Goal: Task Accomplishment & Management: Use online tool/utility

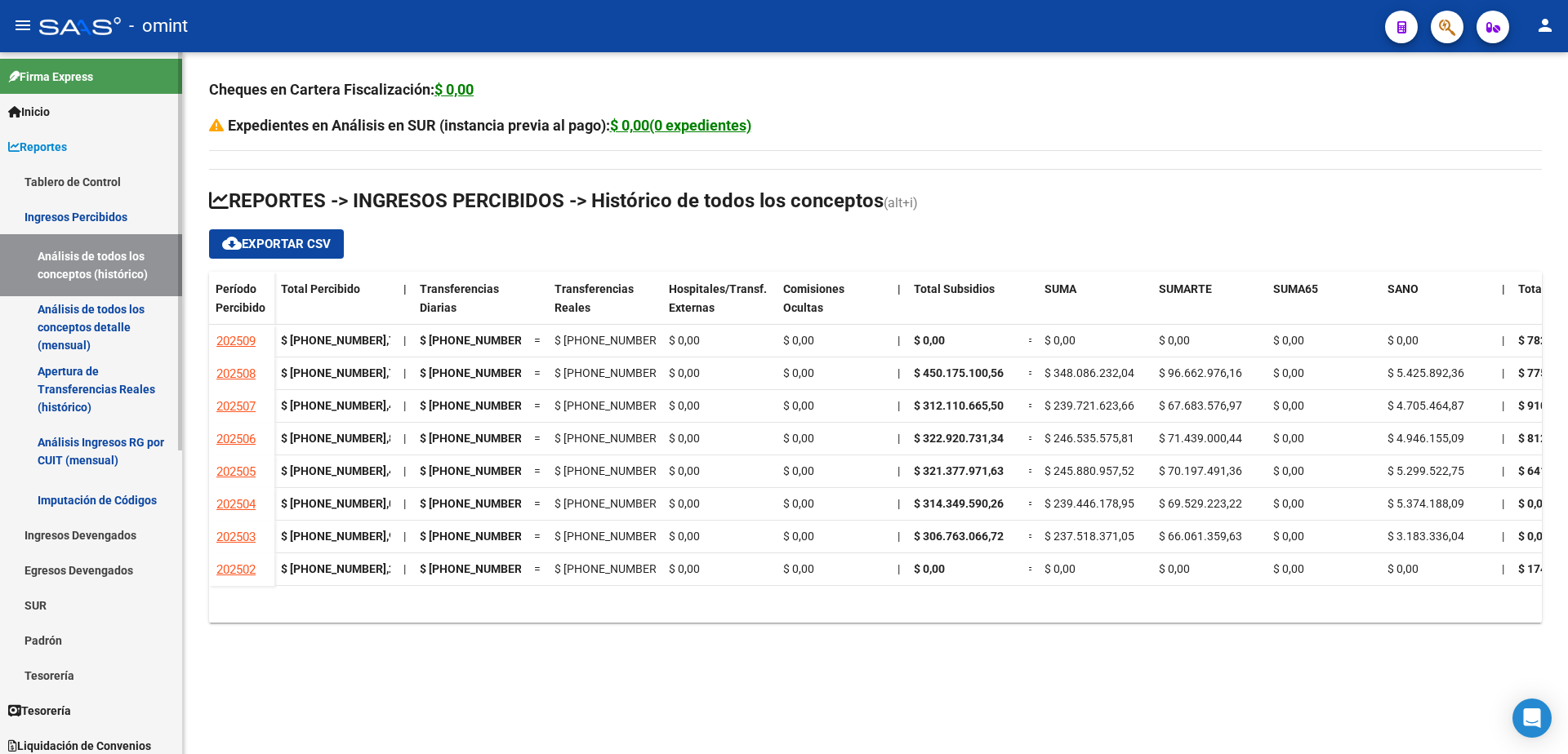
click at [91, 320] on link "Análisis de todos los conceptos detalle (mensual)" at bounding box center [91, 328] width 182 height 62
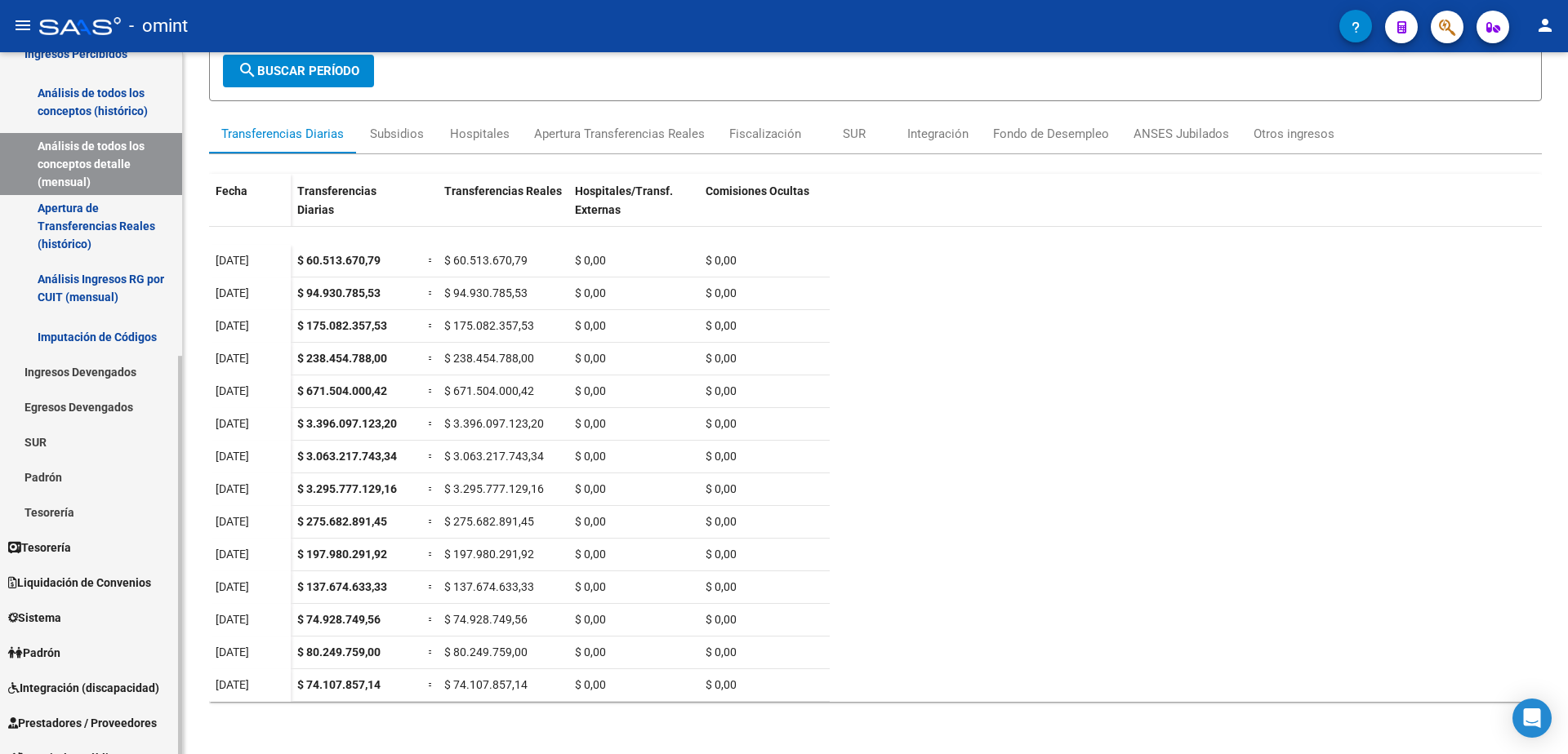
scroll to position [245, 0]
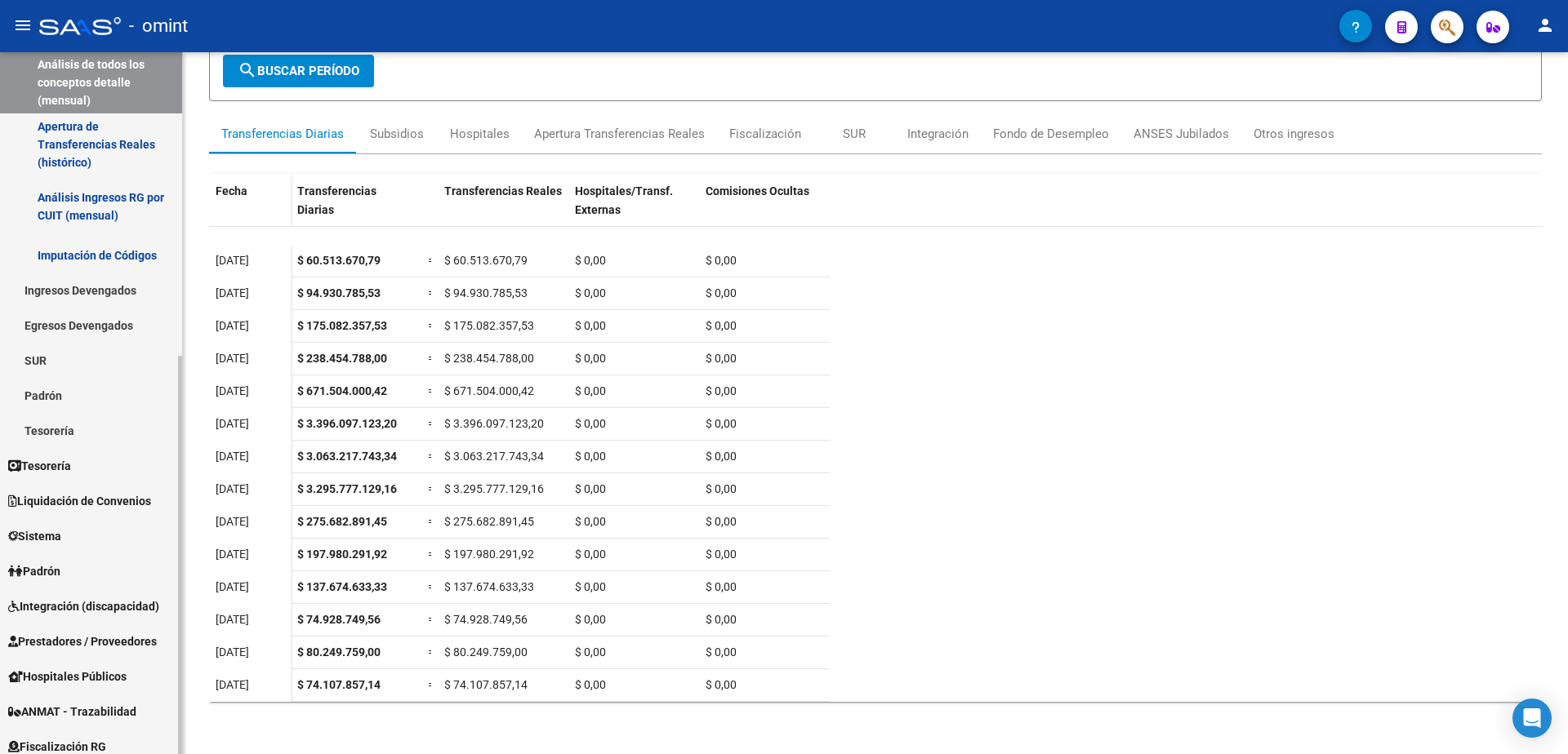
click at [106, 505] on span "Liquidación de Convenios" at bounding box center [79, 501] width 143 height 18
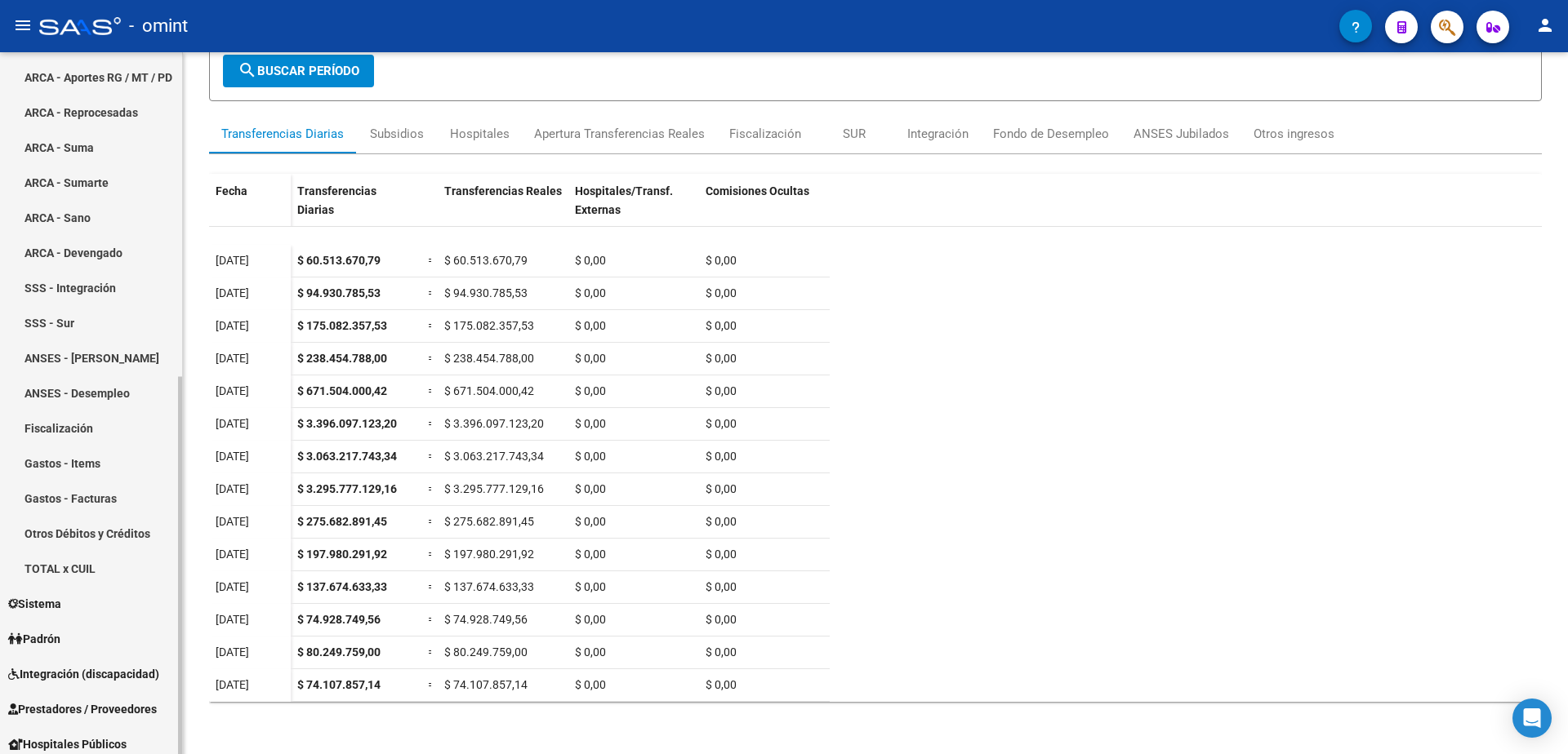
click at [178, 130] on div at bounding box center [180, 403] width 4 height 702
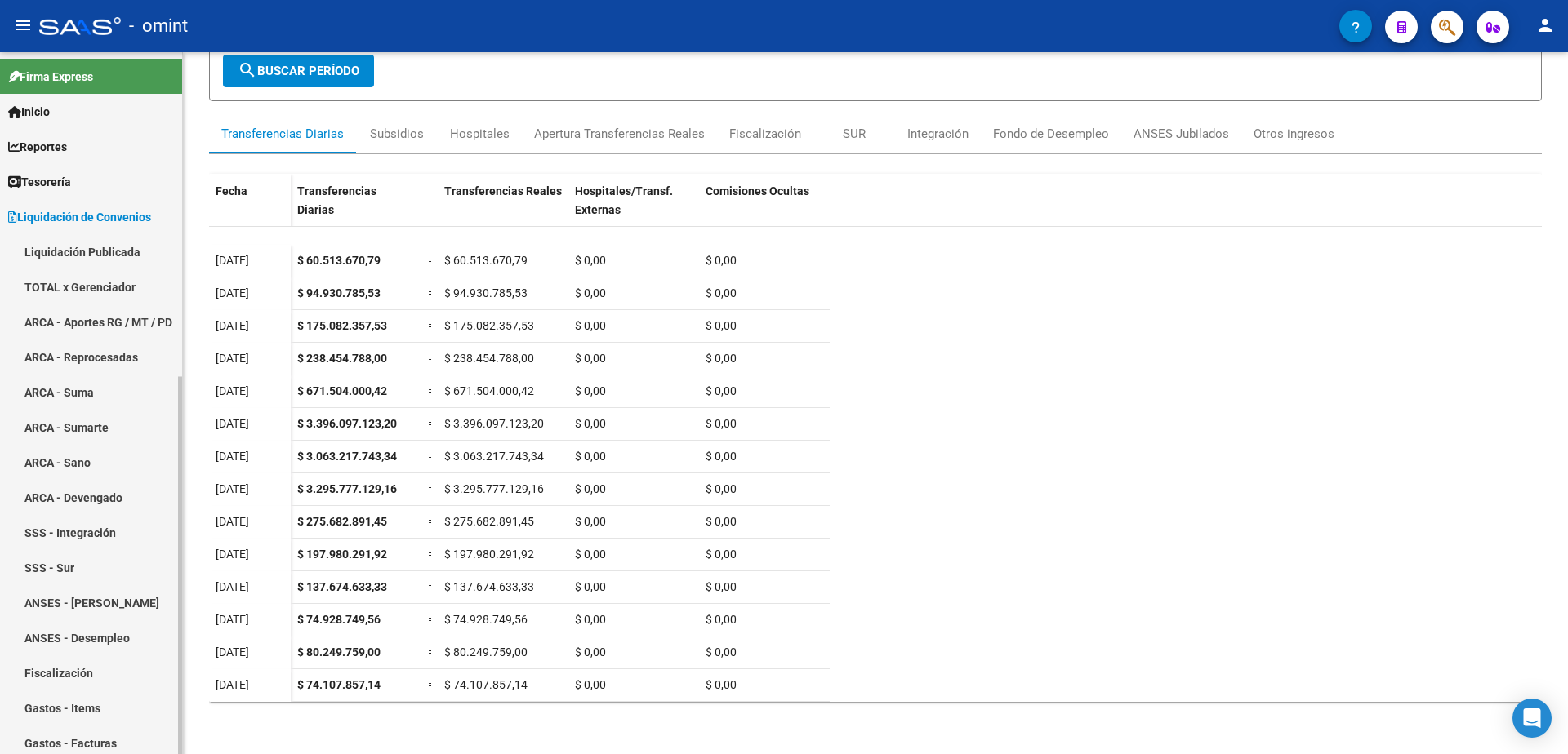
click at [119, 250] on link "Liquidación Publicada" at bounding box center [91, 252] width 182 height 35
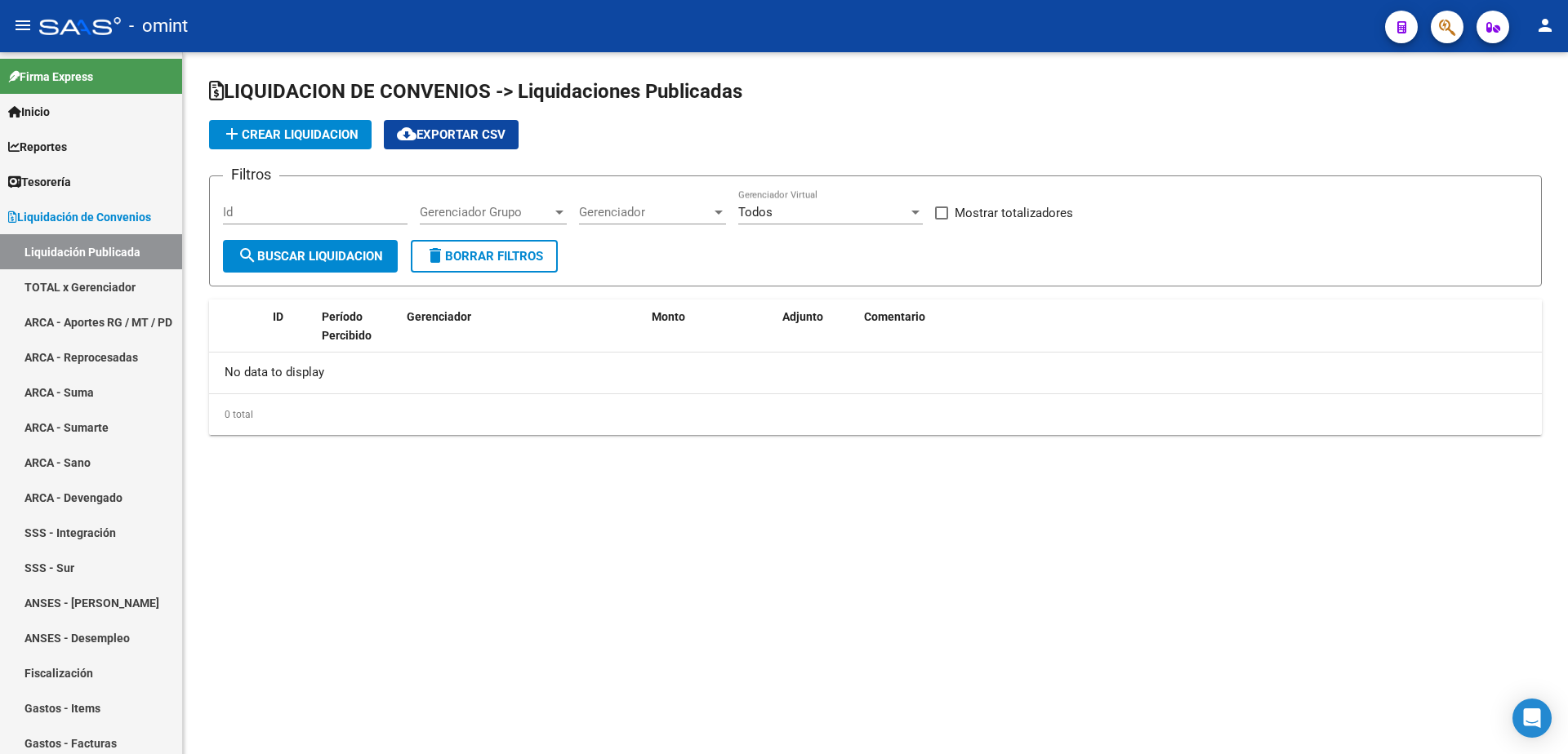
checkbox input "true"
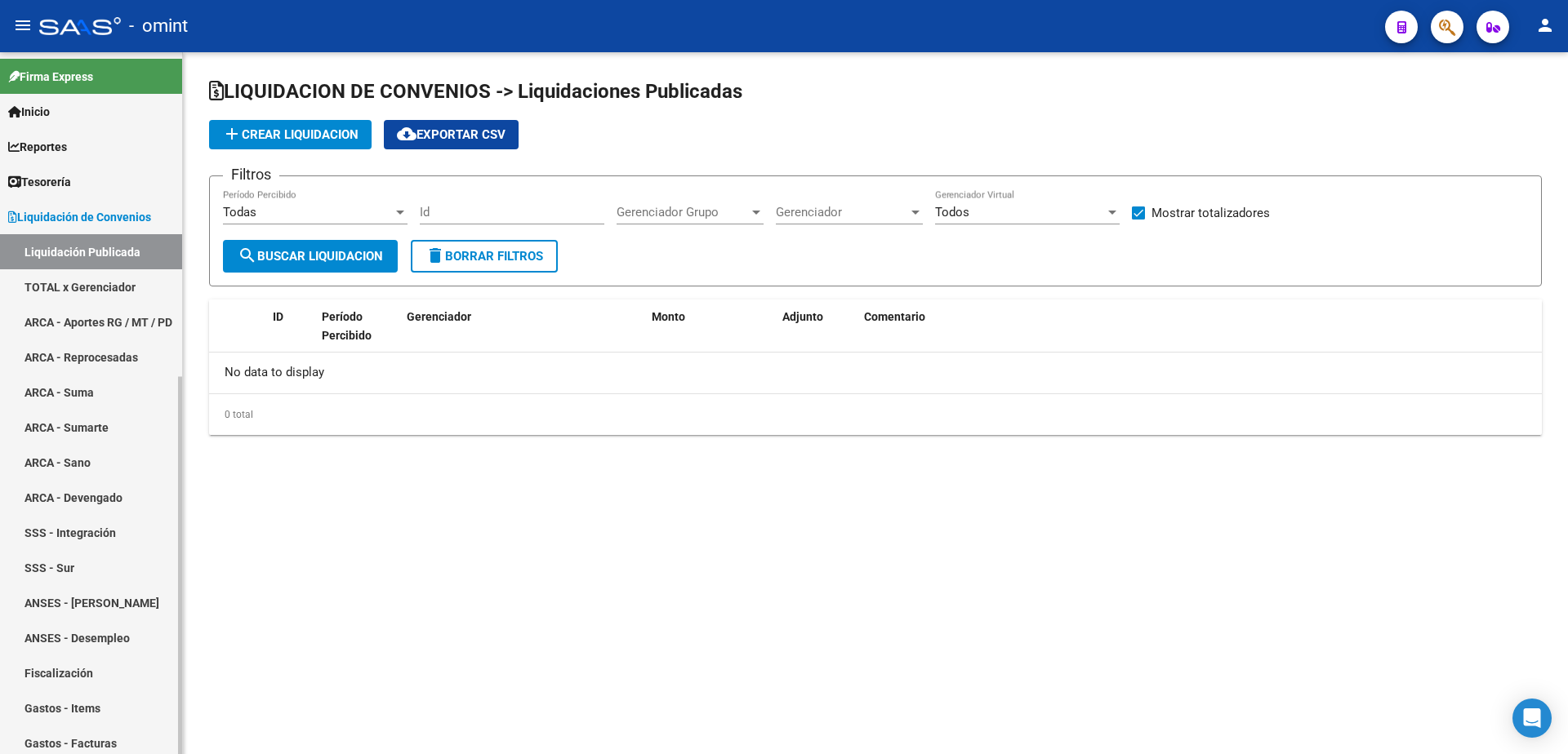
click at [102, 283] on link "TOTAL x Gerenciador" at bounding box center [91, 287] width 182 height 35
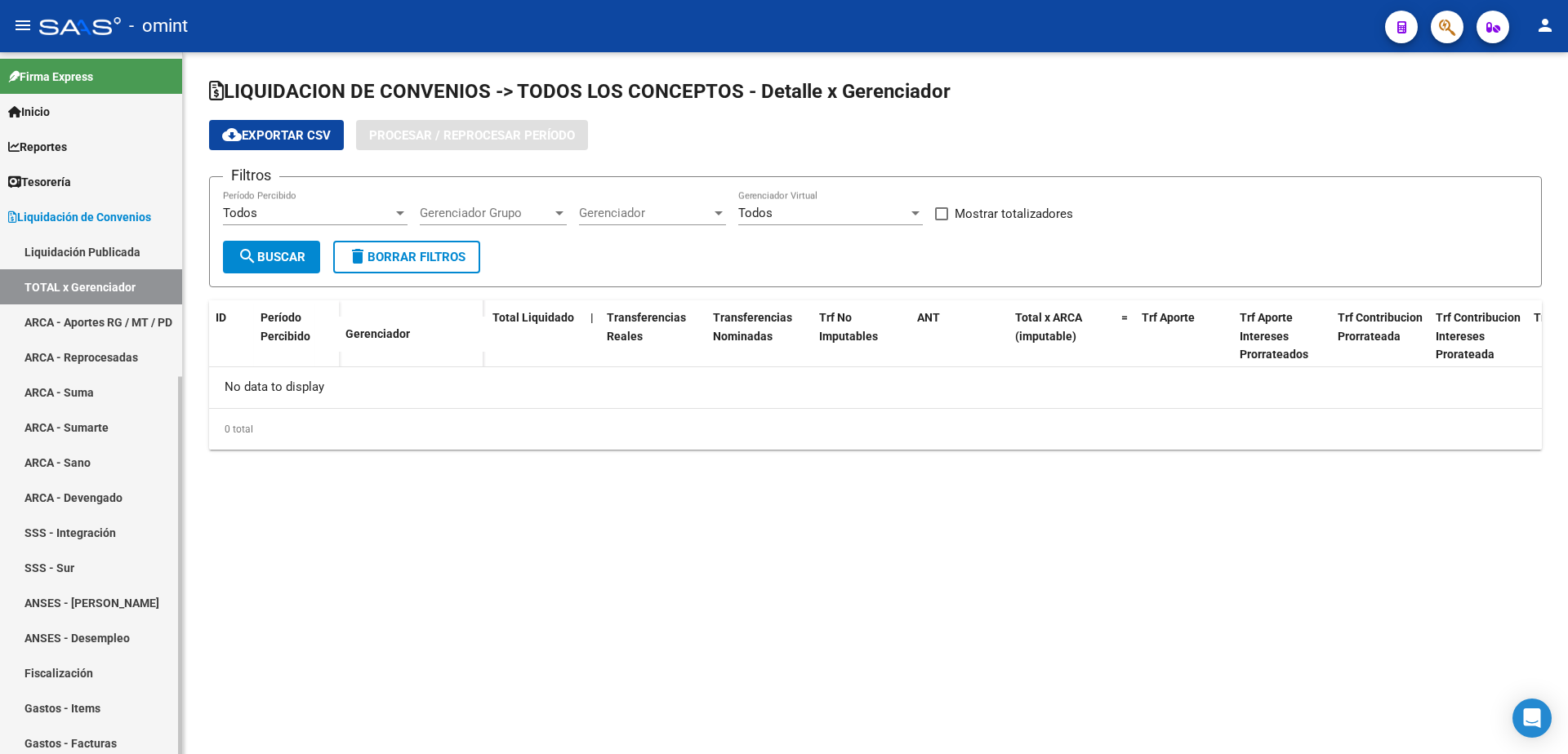
checkbox input "true"
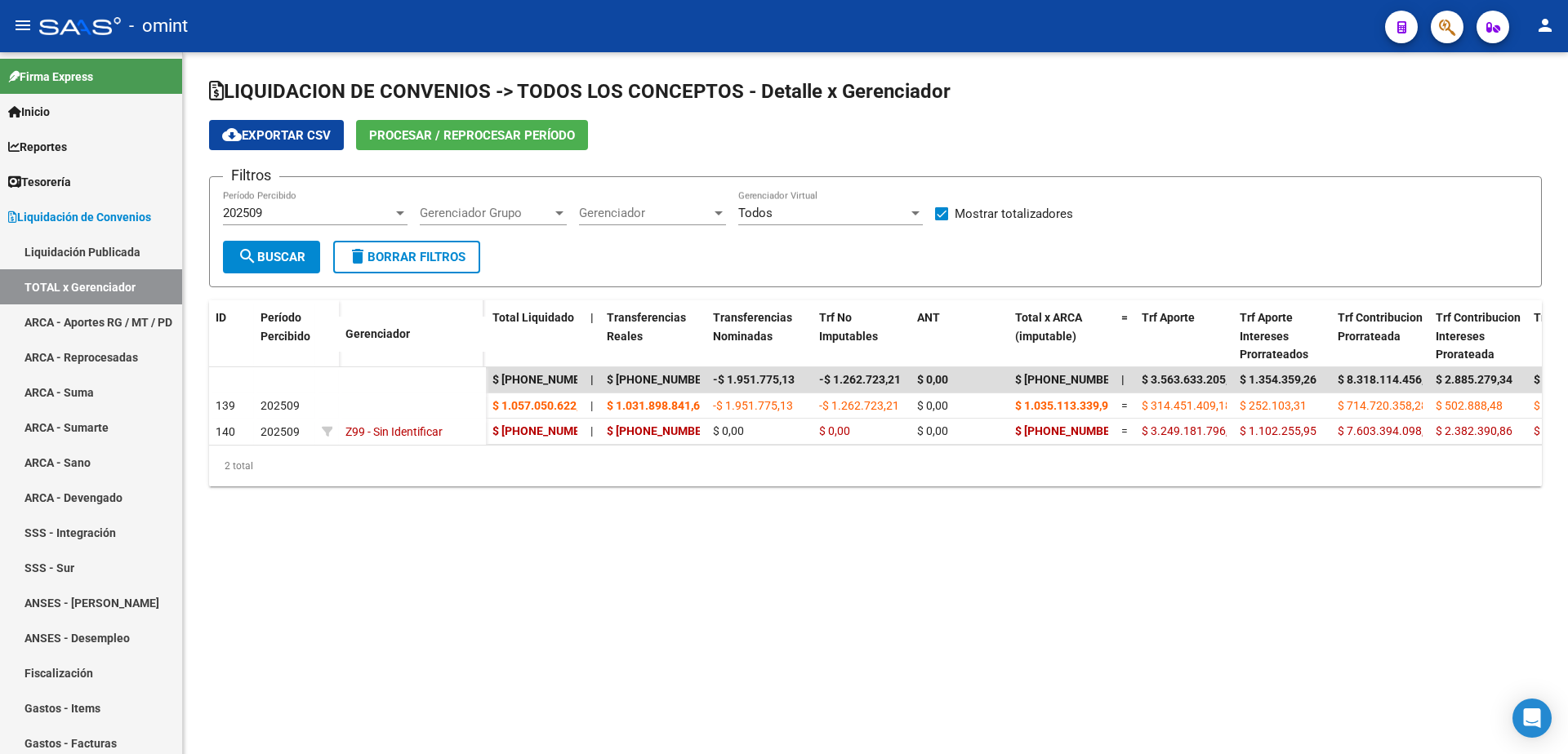
click at [414, 135] on span "Procesar / Reprocesar período" at bounding box center [472, 135] width 206 height 15
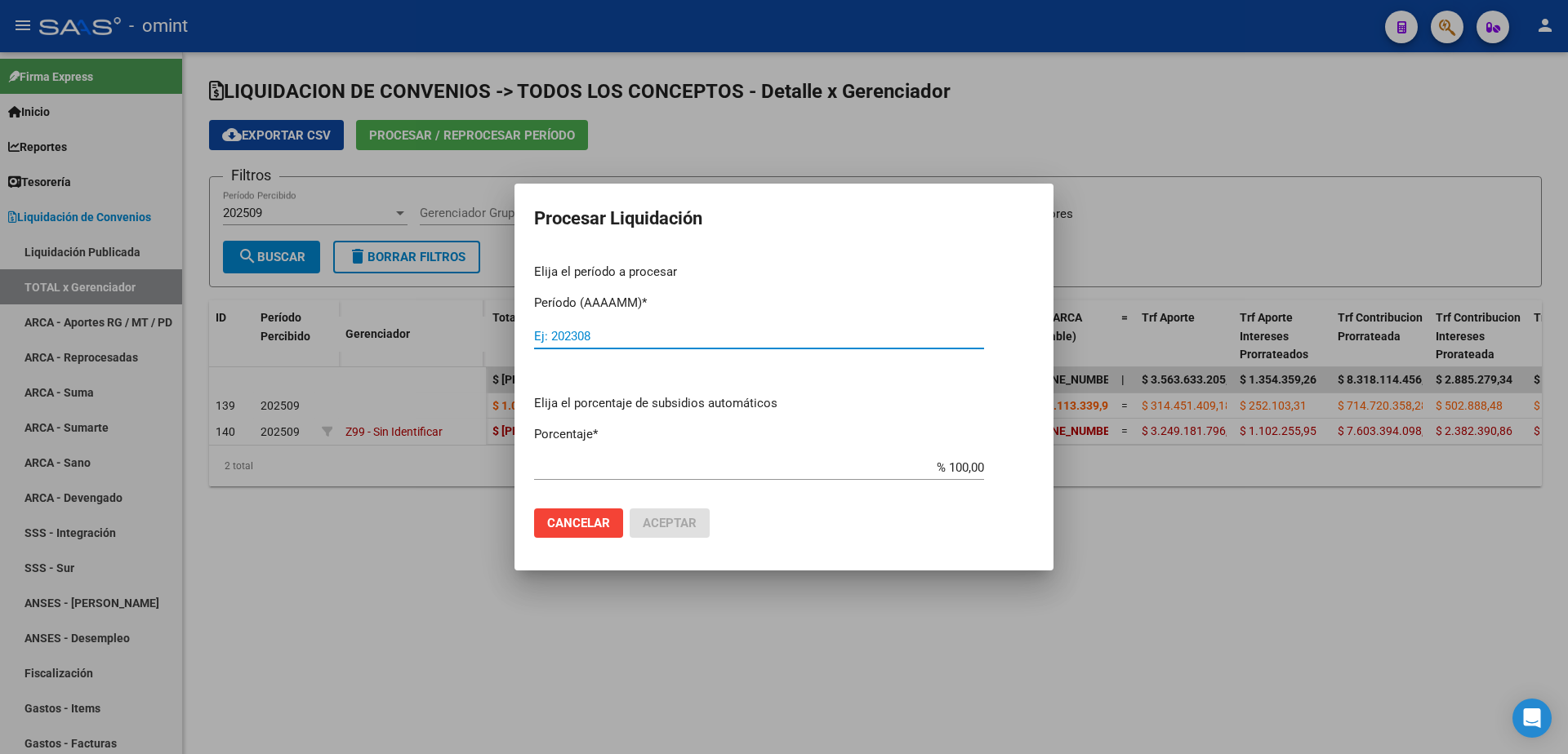
click at [598, 338] on input "Ej: 202308" at bounding box center [759, 335] width 450 height 15
type input "202509"
click at [667, 521] on span "Aceptar" at bounding box center [670, 522] width 54 height 15
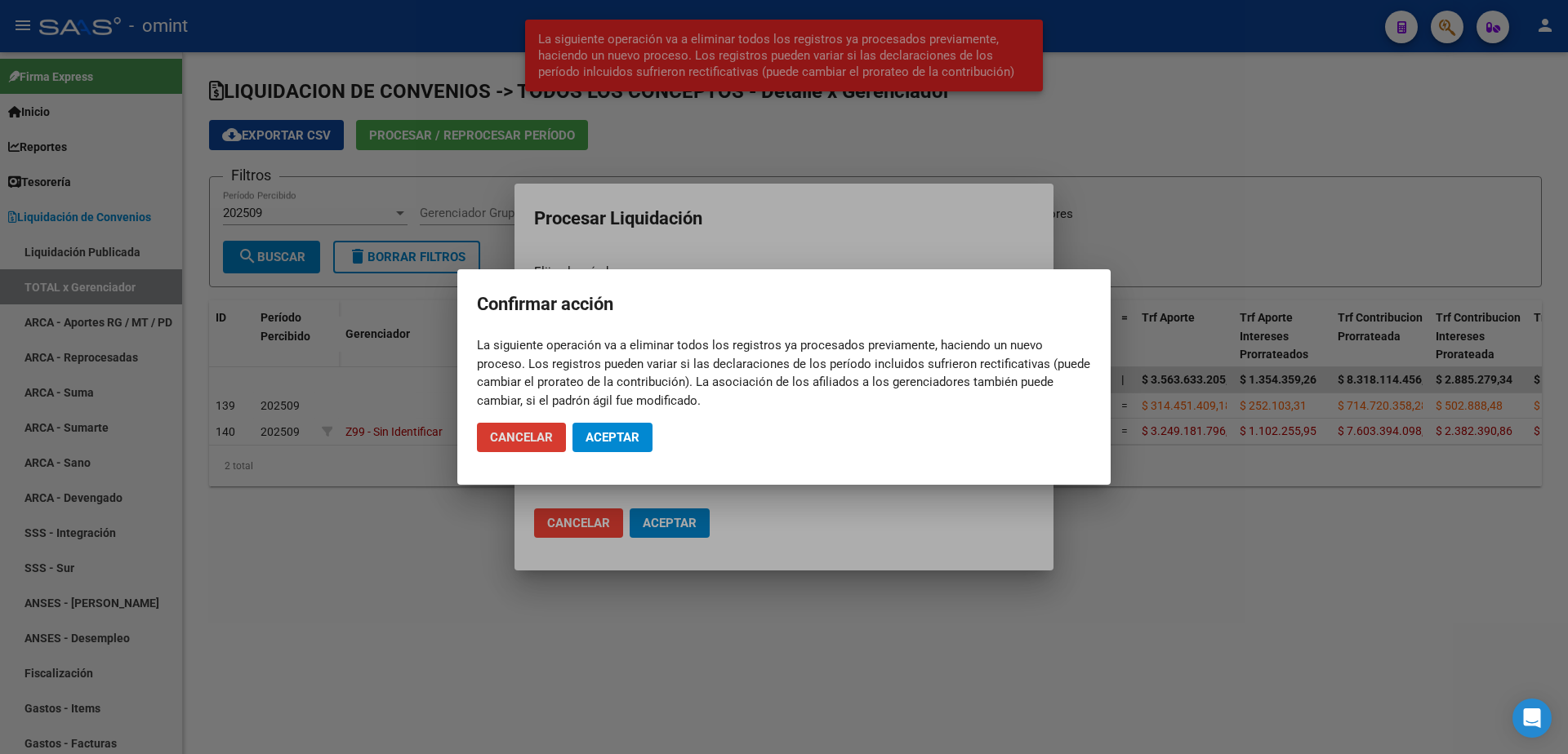
click at [624, 443] on span "Aceptar" at bounding box center [613, 437] width 54 height 15
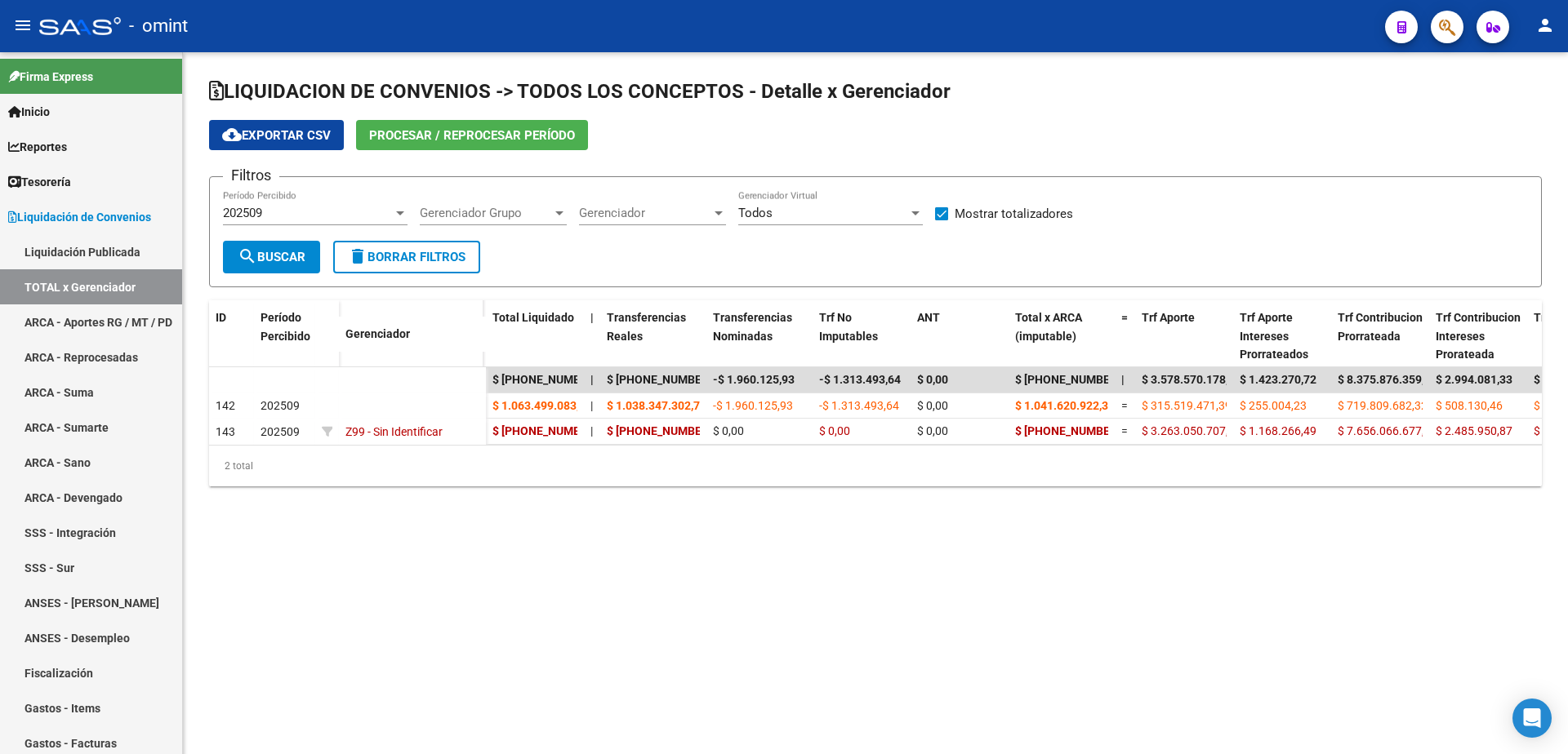
click at [1195, 135] on div "cloud_download Exportar CSV Procesar / Reprocesar período" at bounding box center [876, 135] width 1333 height 30
